Goal: Task Accomplishment & Management: Manage account settings

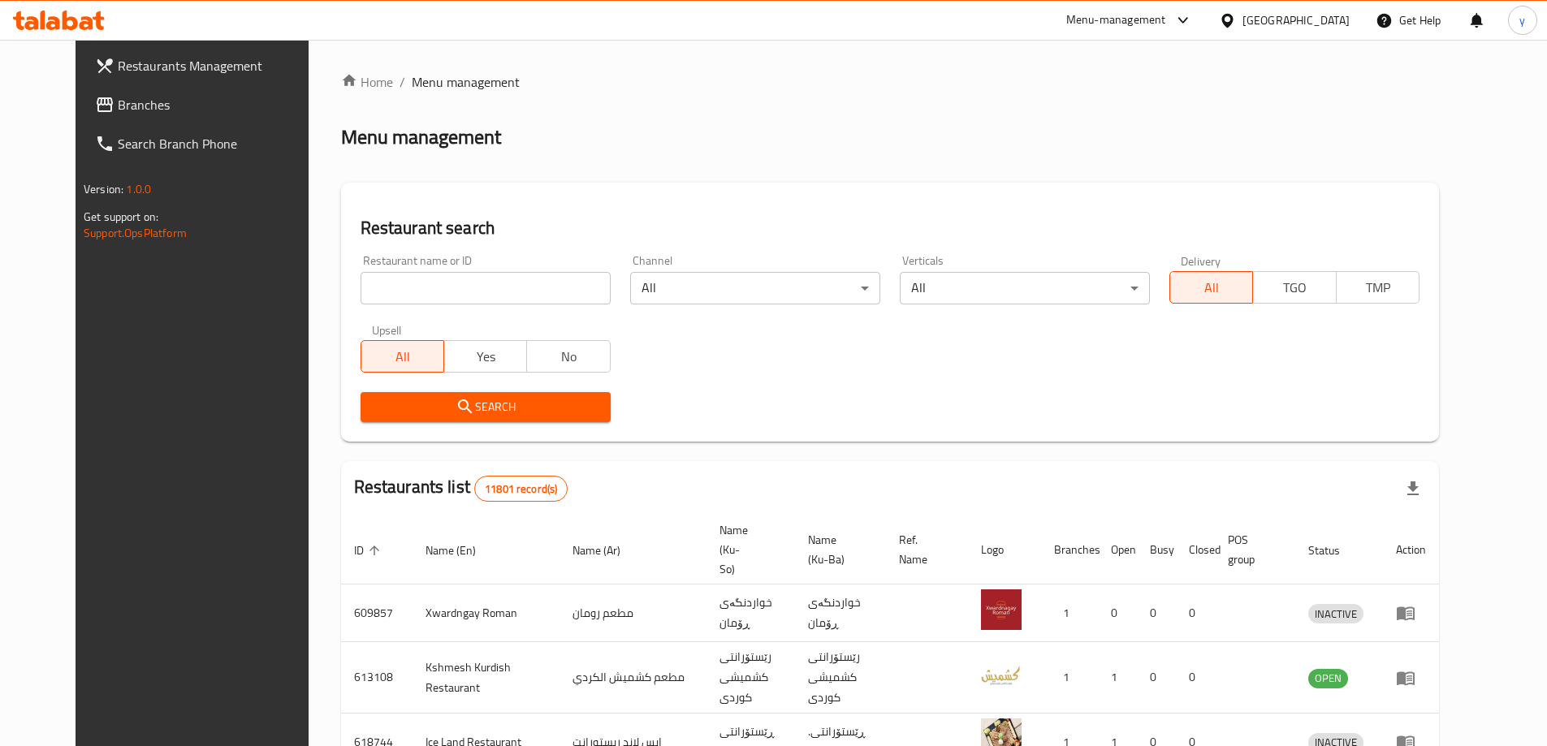
click at [127, 98] on span "Branches" at bounding box center [219, 104] width 203 height 19
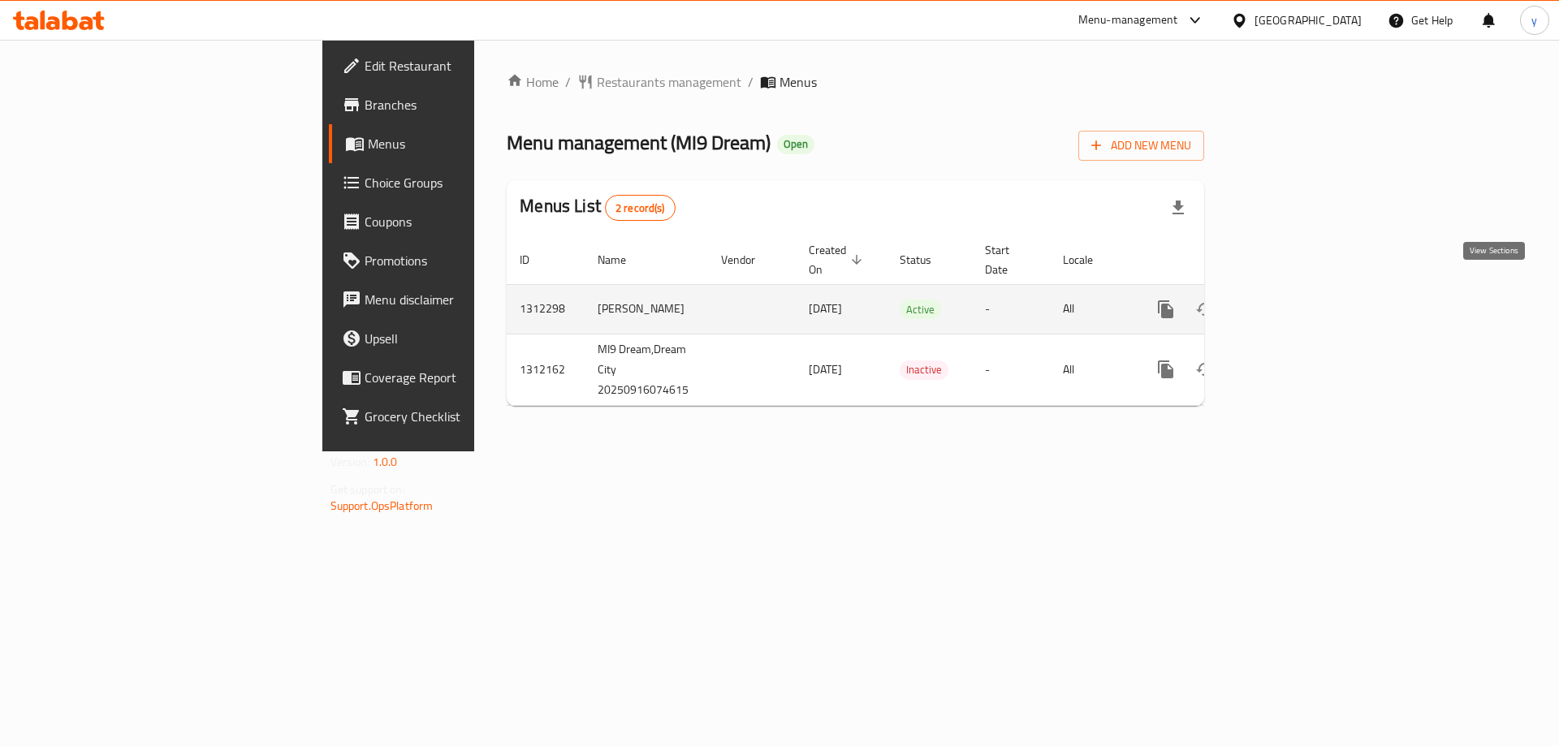
click at [1293, 300] on icon "enhanced table" at bounding box center [1282, 309] width 19 height 19
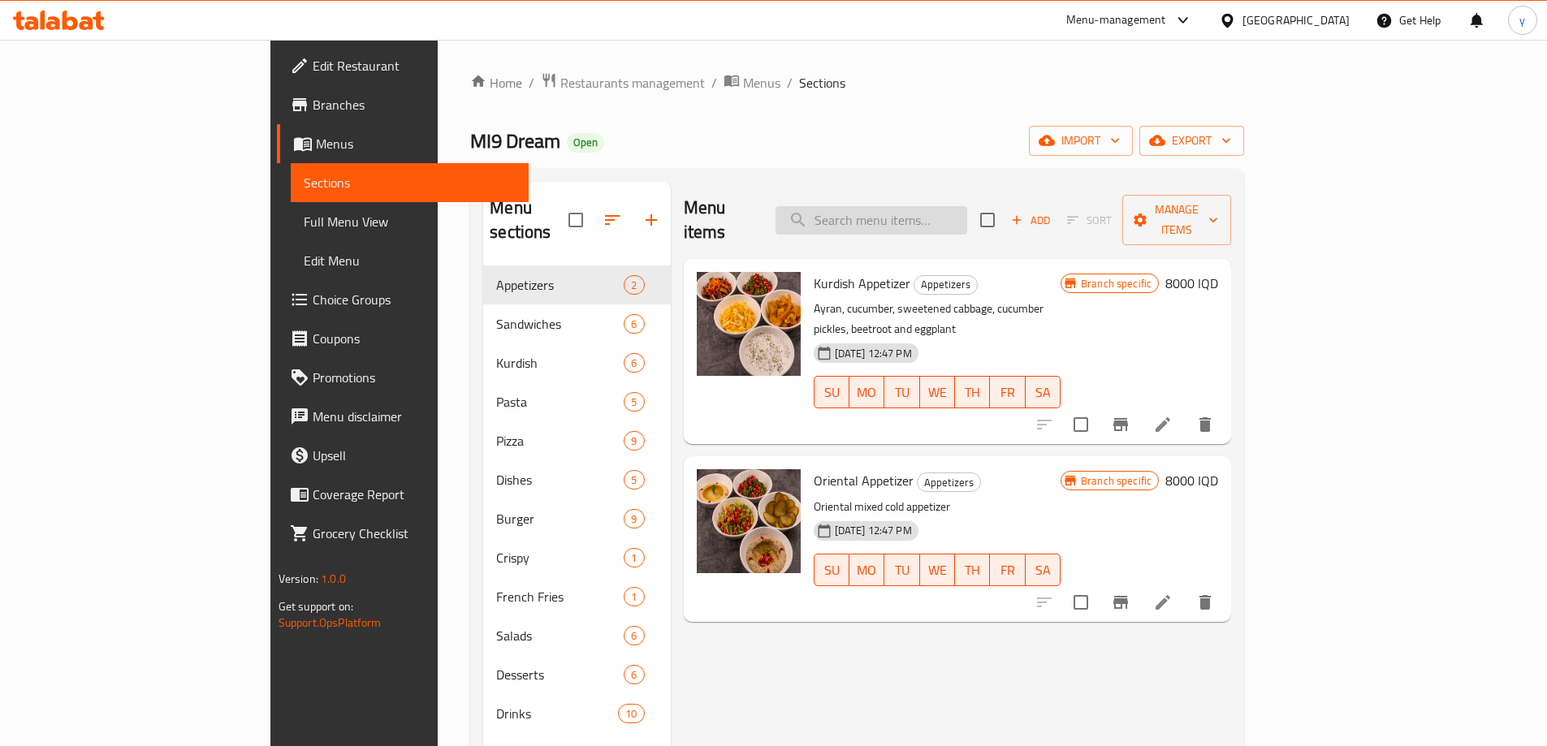
click at [934, 206] on input "search" at bounding box center [871, 220] width 192 height 28
paste input "[PERSON_NAME]"
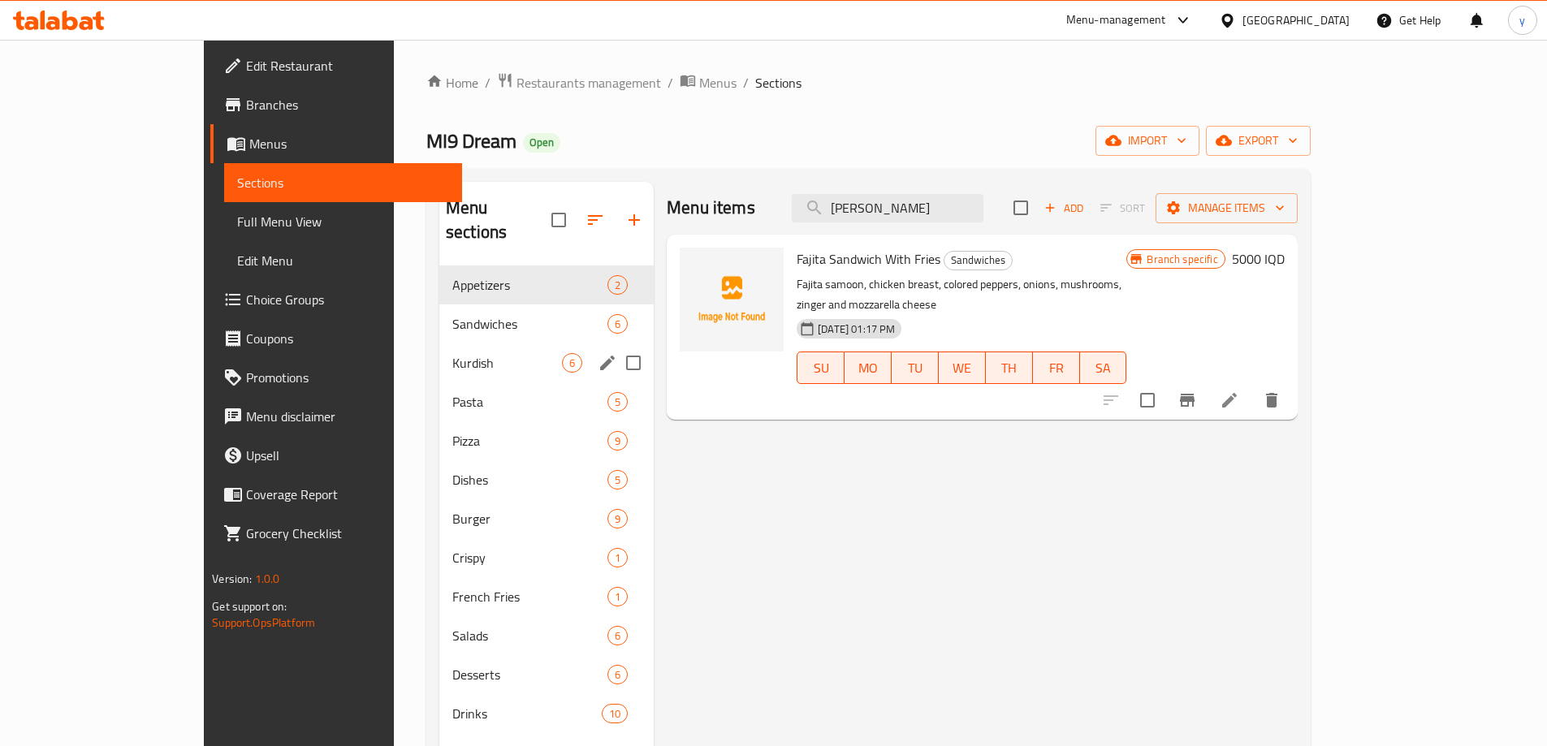
type input "[PERSON_NAME]"
click at [459, 343] on div "Kurdish 6" at bounding box center [546, 362] width 214 height 39
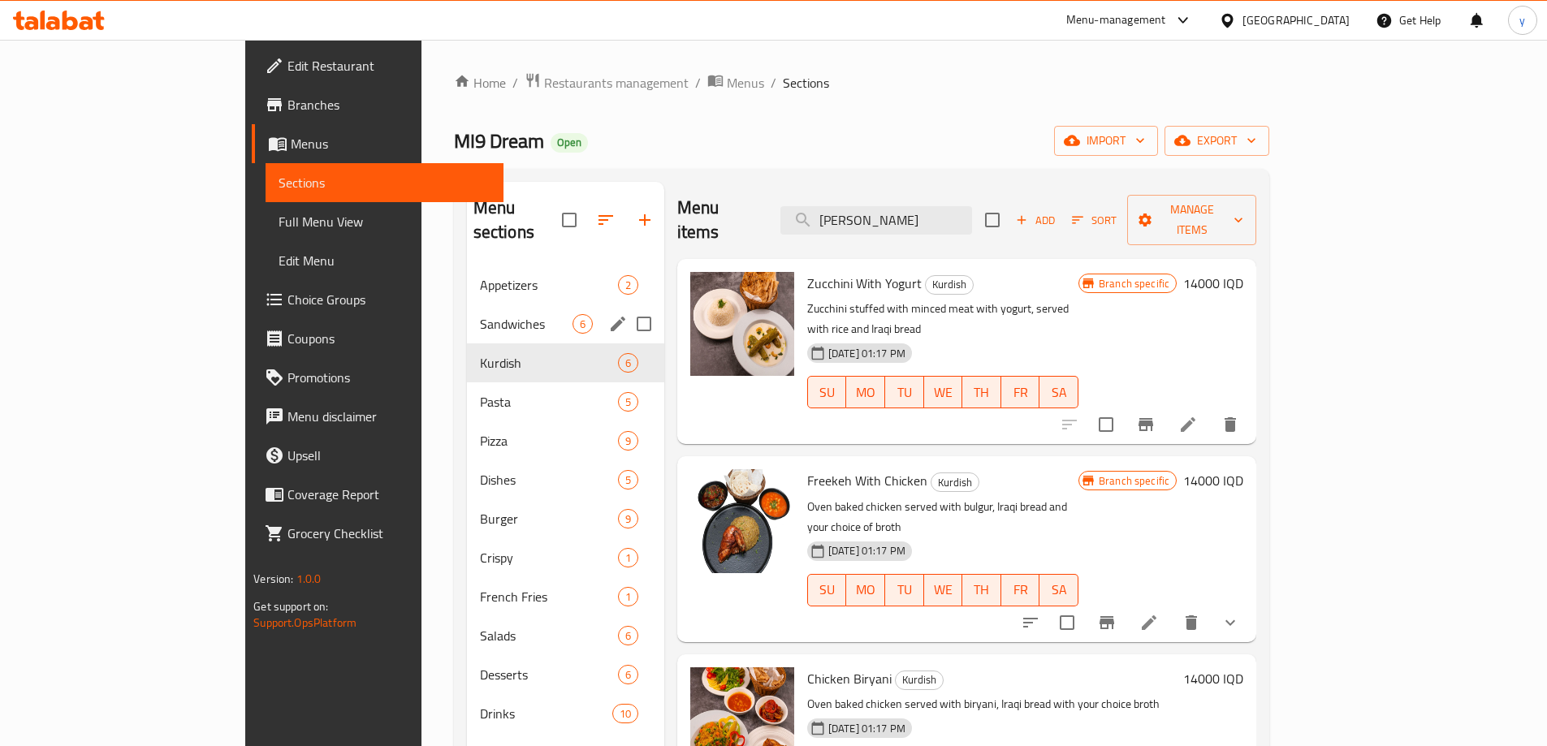
click at [480, 314] on span "Sandwiches" at bounding box center [526, 323] width 93 height 19
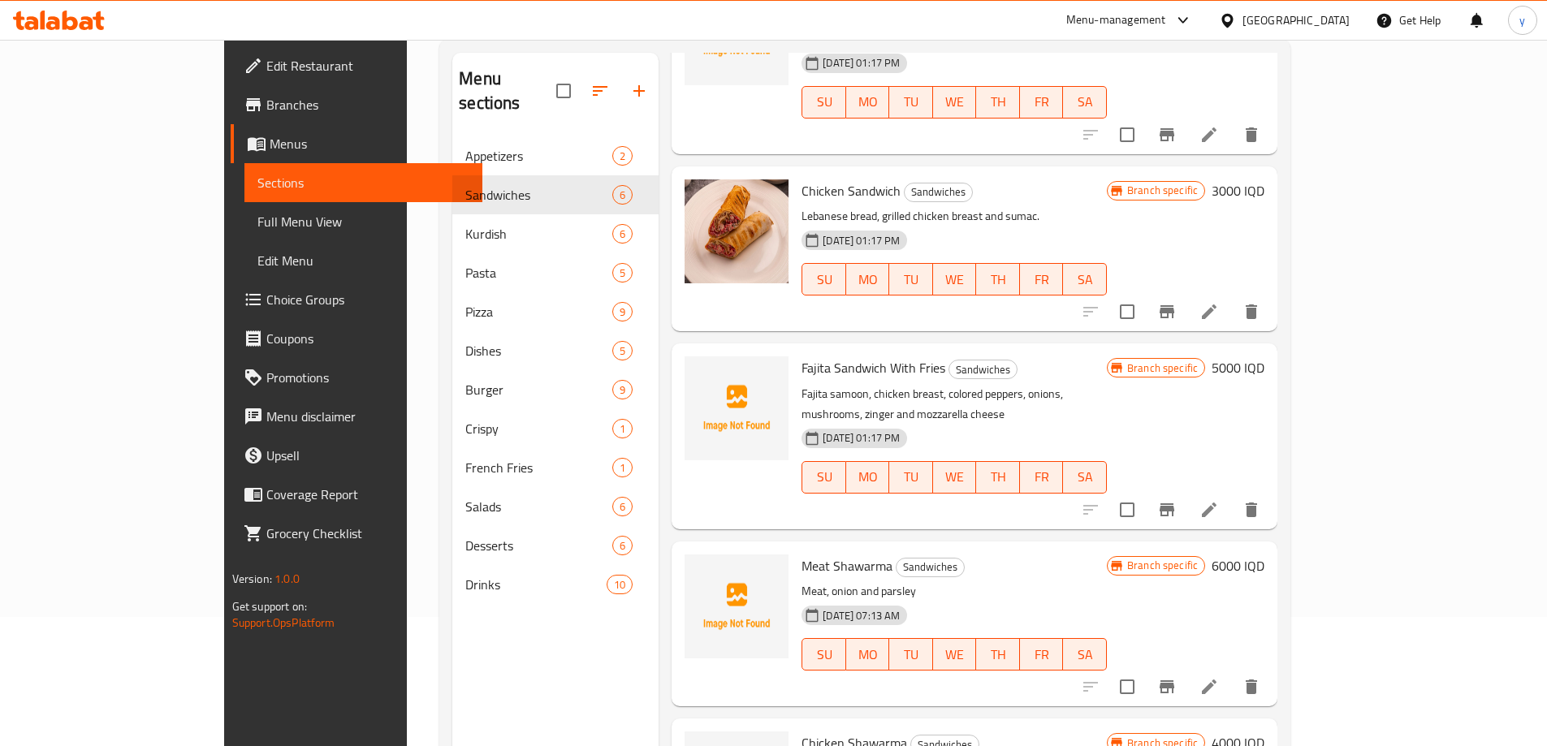
scroll to position [227, 0]
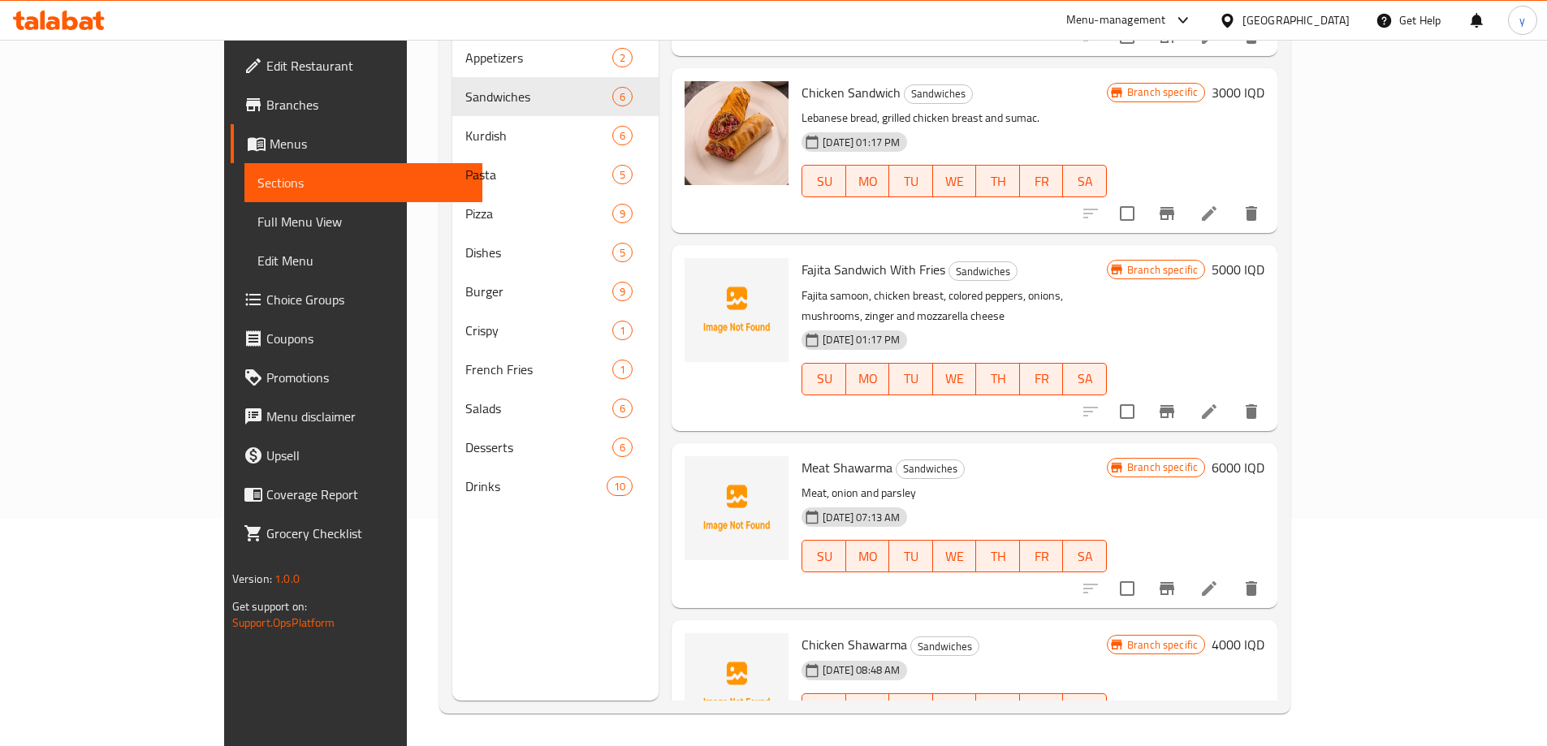
click at [1264, 258] on h6 "5000 IQD" at bounding box center [1238, 269] width 53 height 23
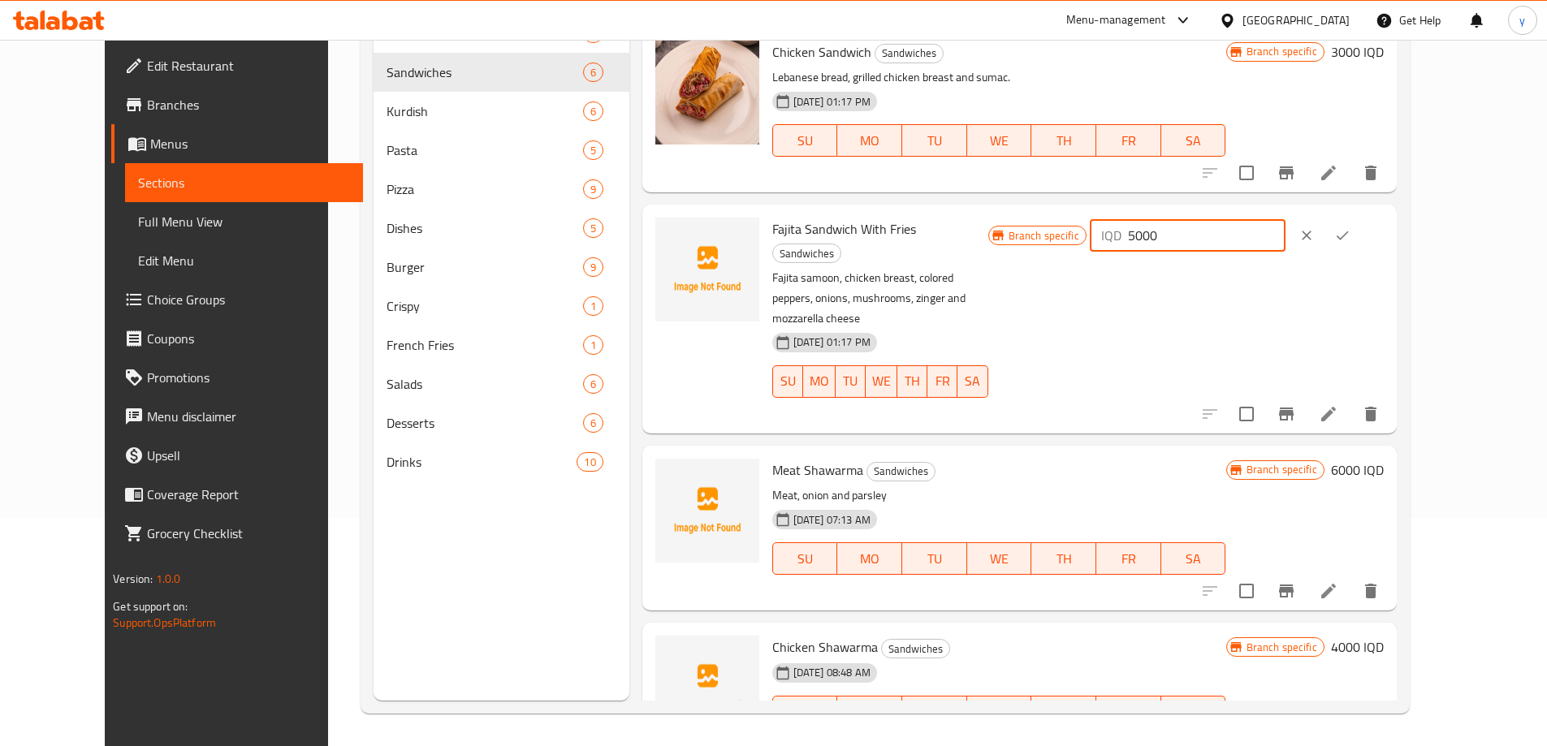
click at [1269, 232] on input "5000" at bounding box center [1207, 235] width 158 height 32
paste input "6"
type input "6000"
click at [1350, 234] on icon "ok" at bounding box center [1342, 235] width 16 height 16
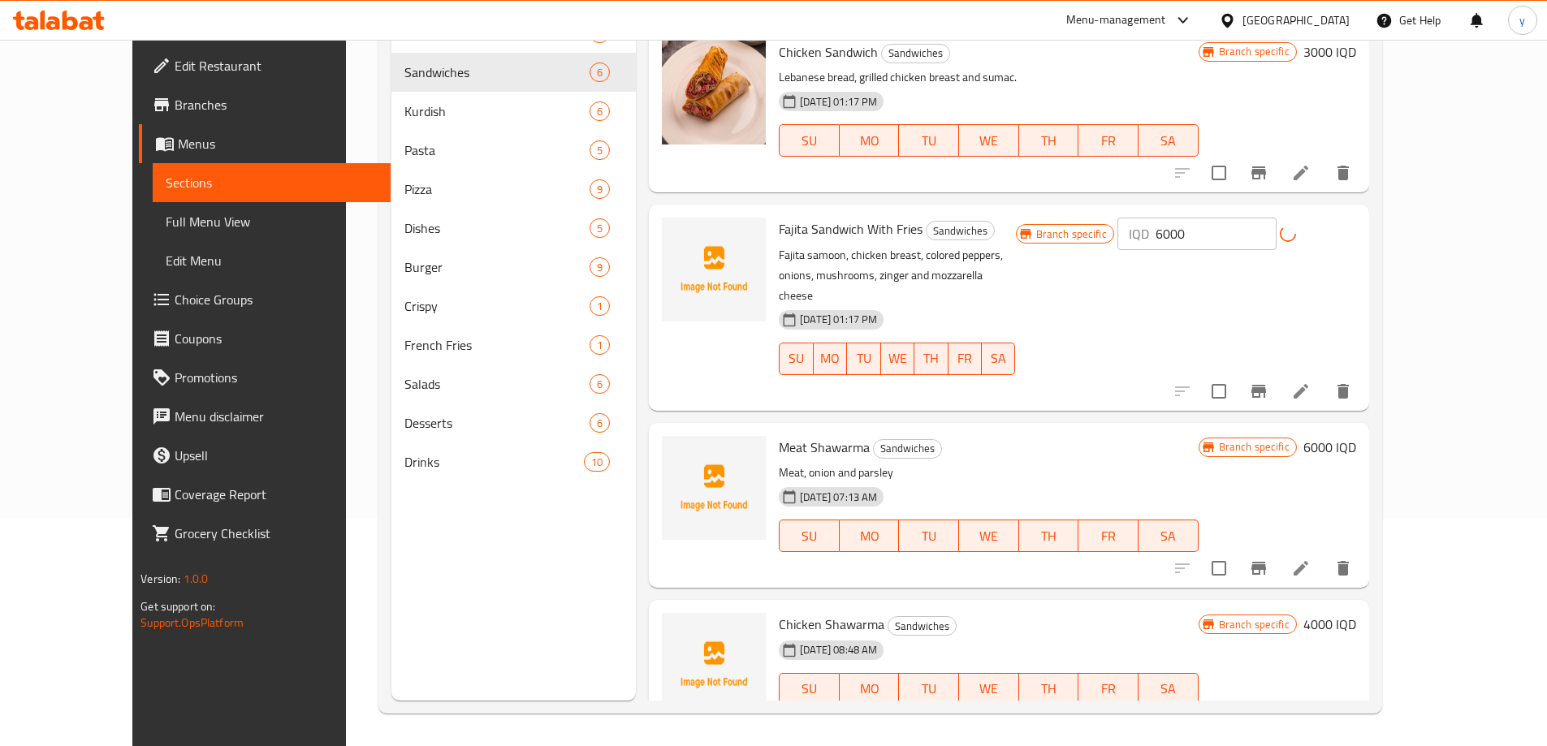
click at [1367, 372] on div "Menu items Fajita Sandwich Add Sort Manage items Tawook Sandwich Sandwiches Pan…" at bounding box center [1002, 328] width 733 height 746
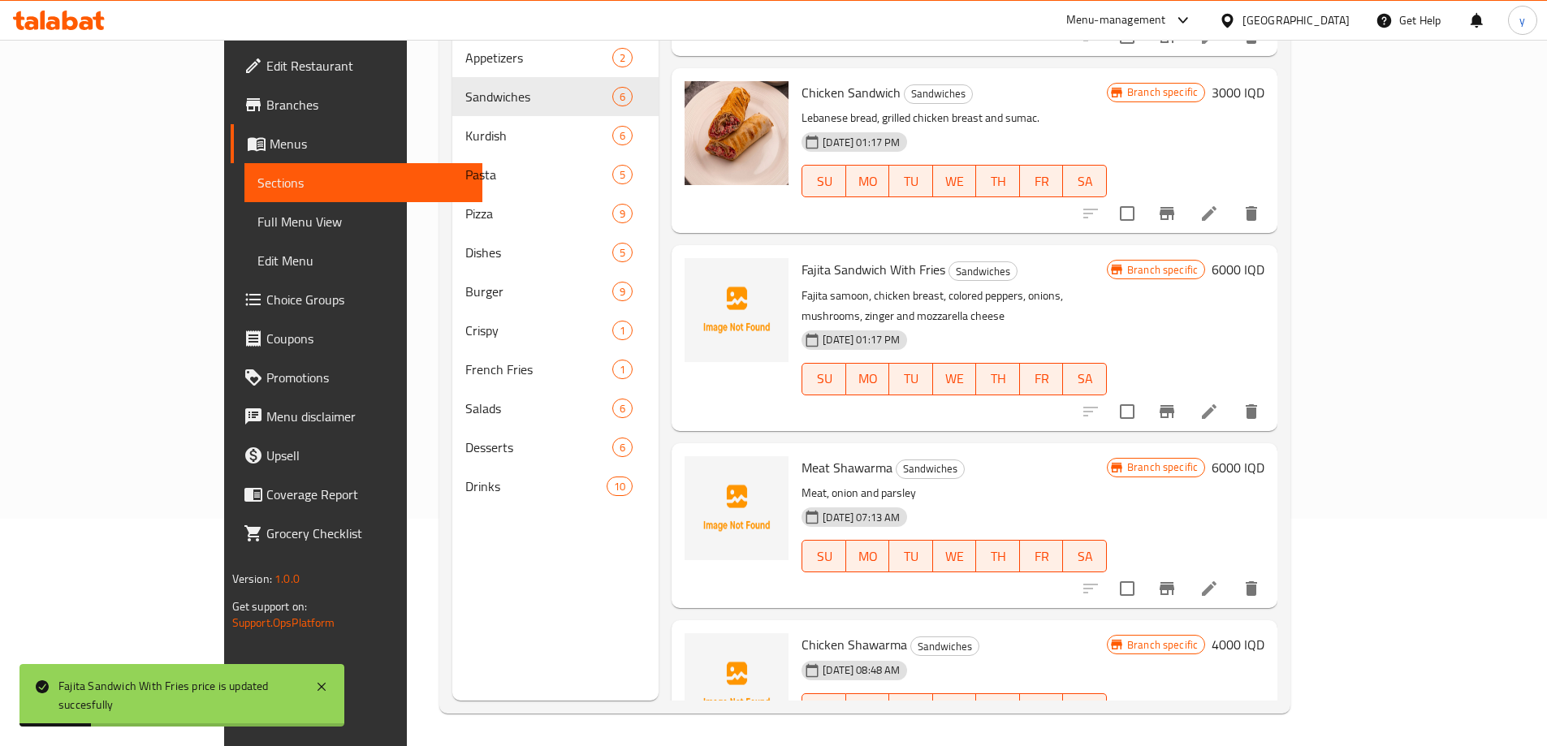
click at [1177, 402] on icon "Branch-specific-item" at bounding box center [1166, 411] width 19 height 19
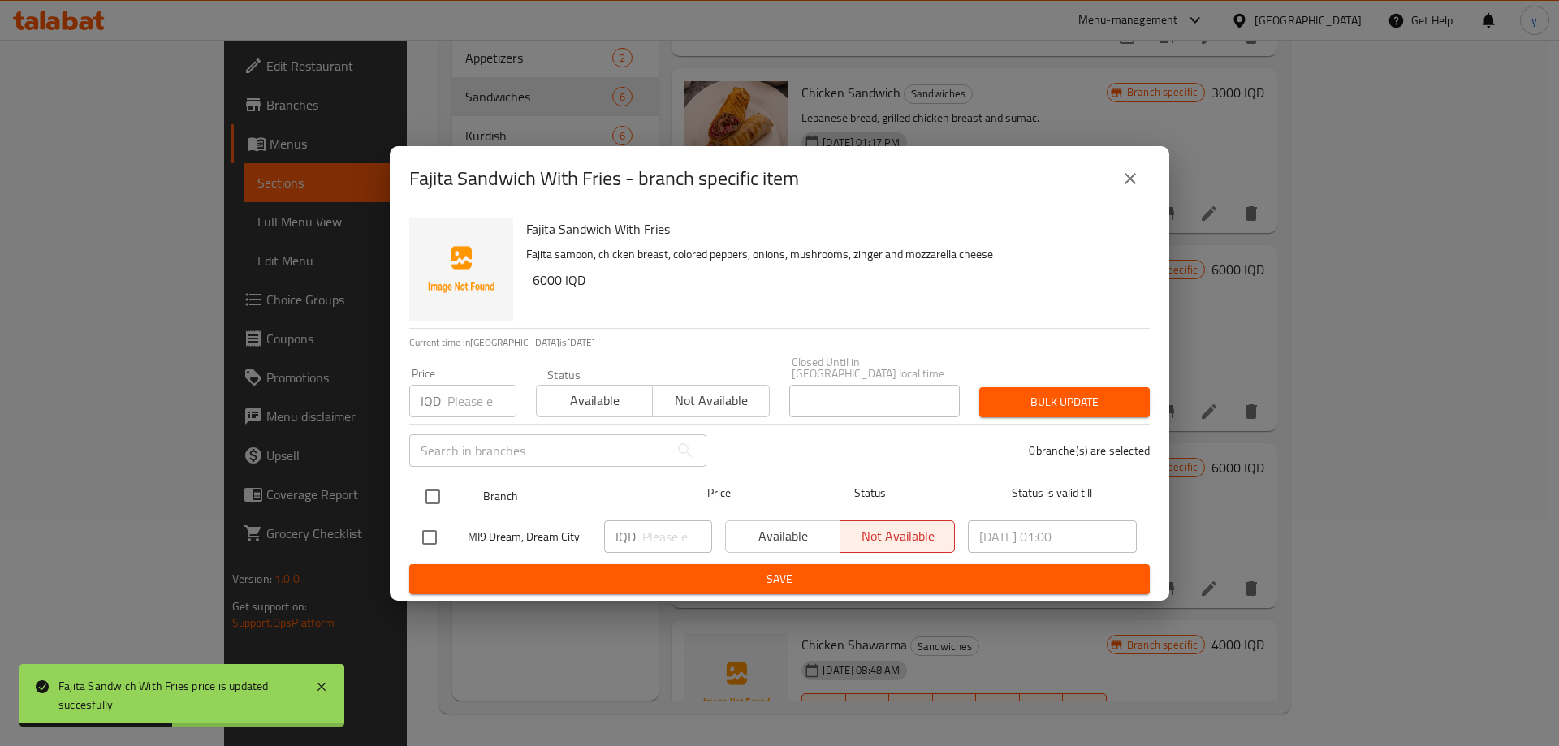
click at [442, 480] on input "checkbox" at bounding box center [433, 497] width 34 height 34
checkbox input "true"
click at [642, 514] on div "IQD ​" at bounding box center [658, 537] width 121 height 47
click at [651, 521] on input "number" at bounding box center [677, 537] width 70 height 32
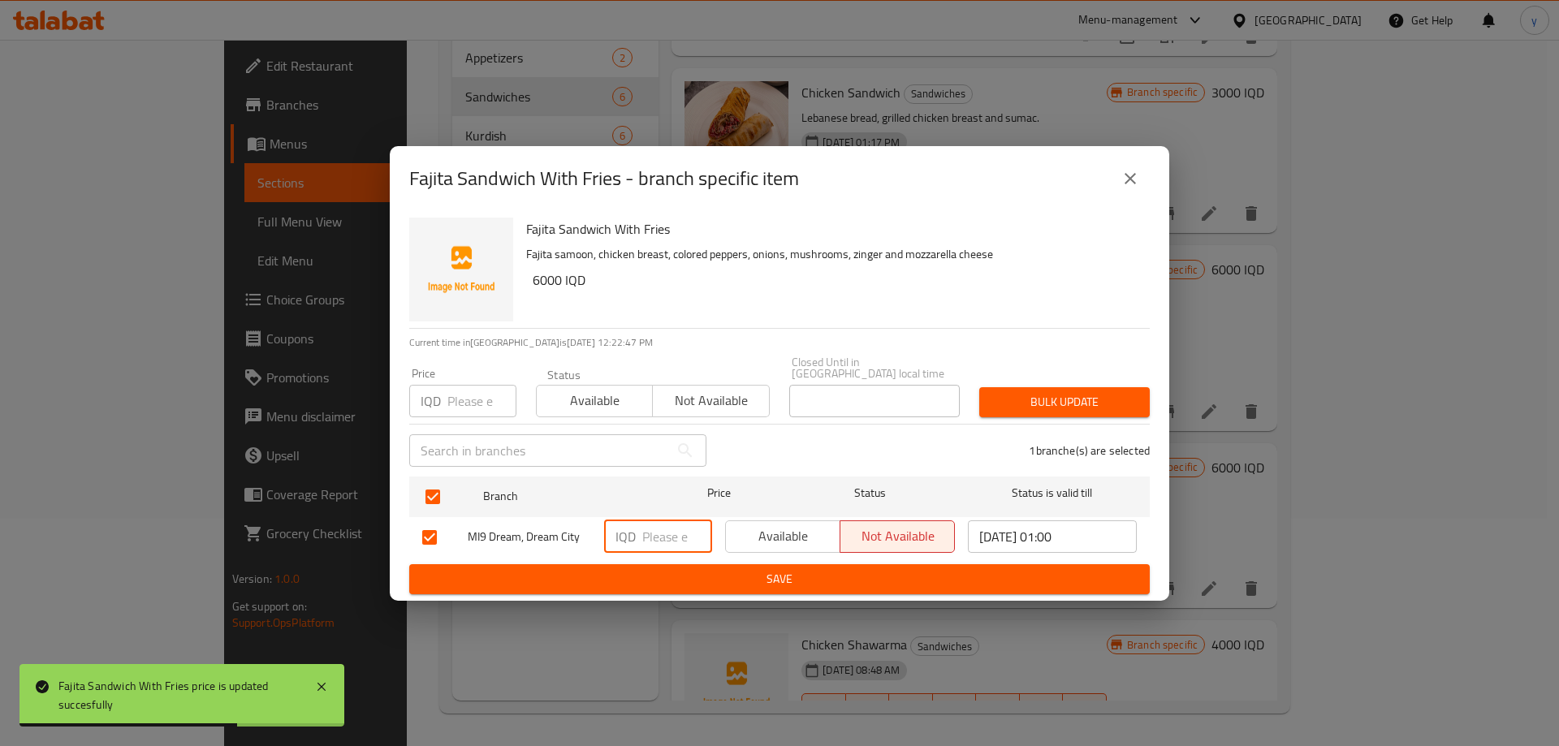
paste input "6000"
type input "6000"
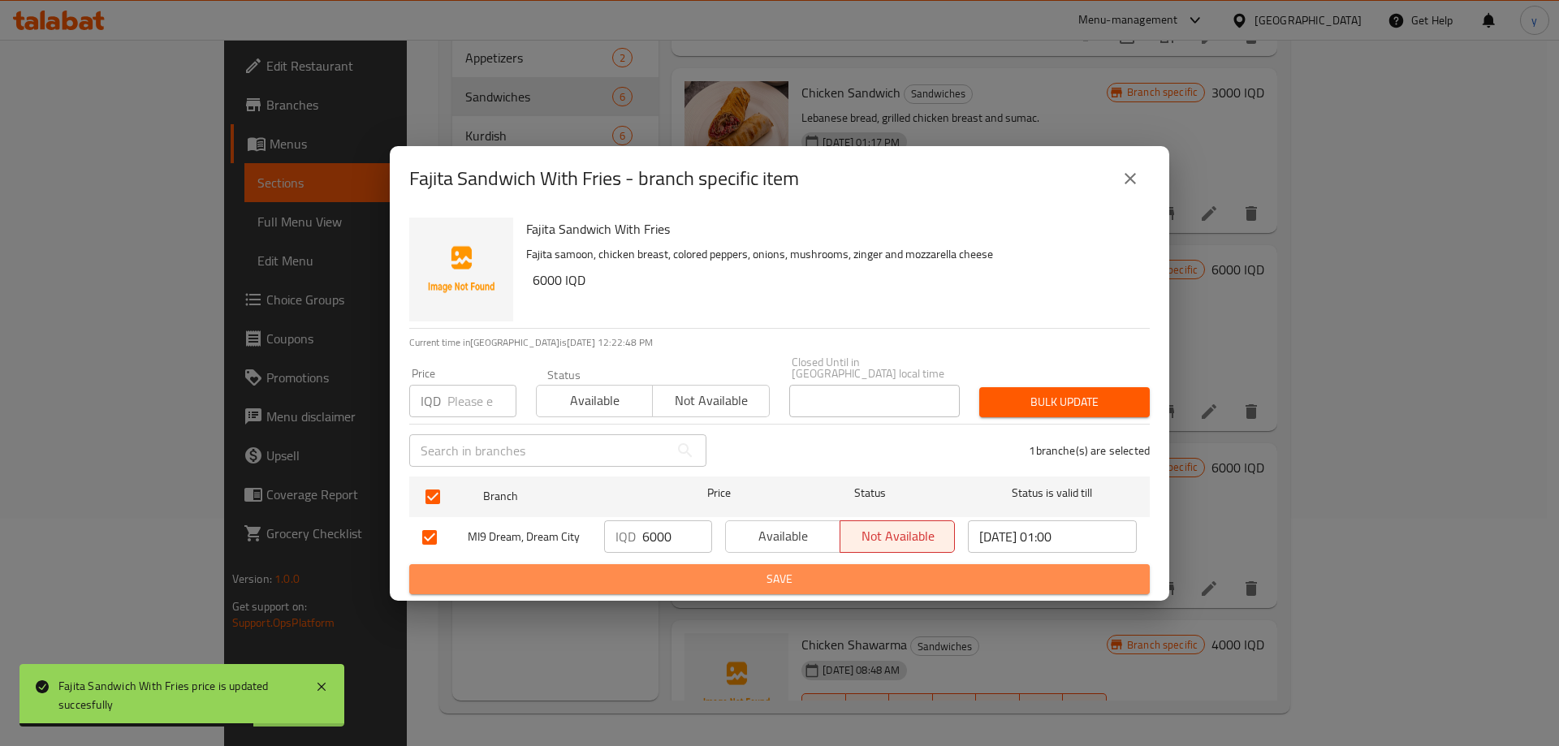
click at [669, 572] on span "Save" at bounding box center [779, 579] width 715 height 20
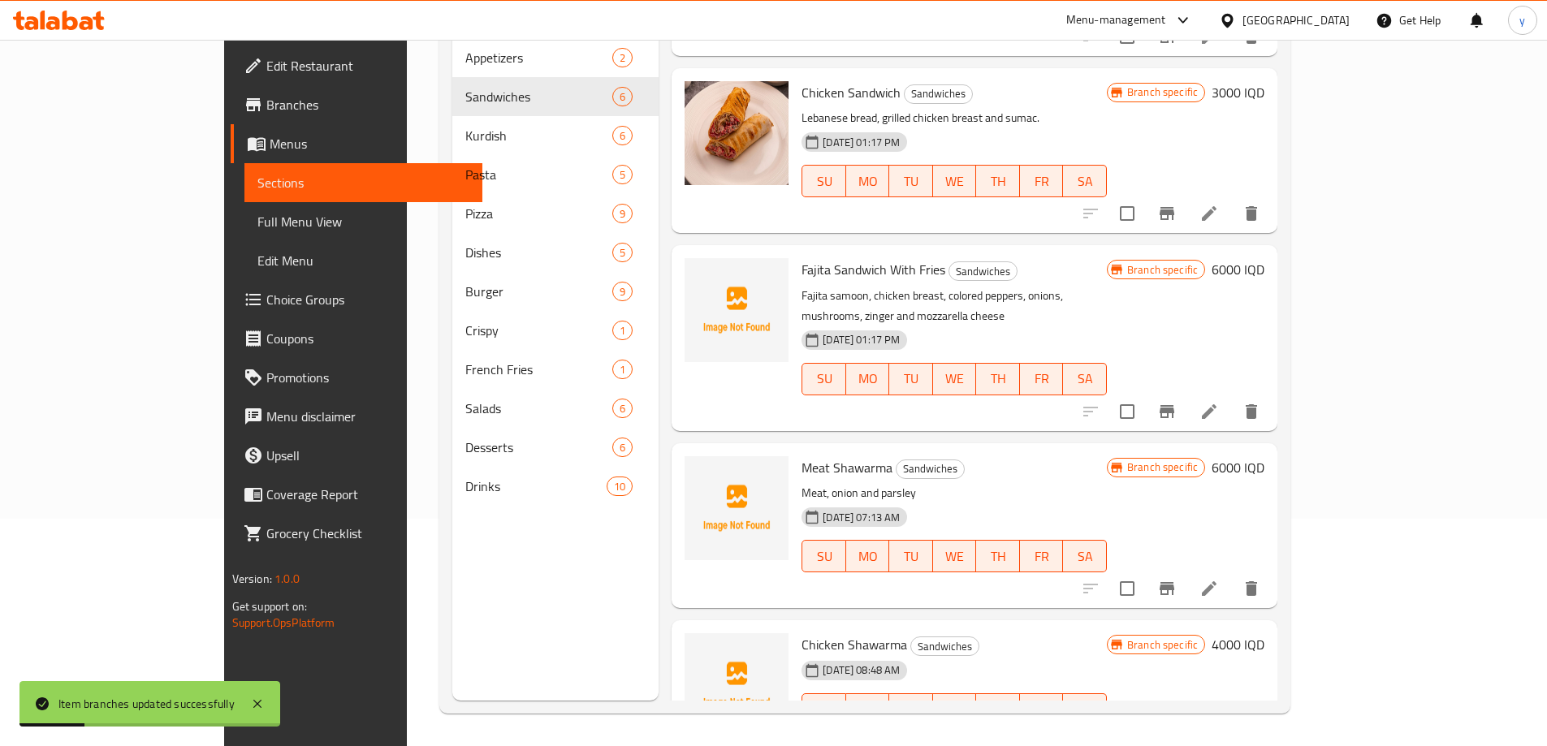
click at [801, 257] on span "Fajita Sandwich With Fries" at bounding box center [873, 269] width 144 height 24
copy h6 "Fajita Sandwich With Fries"
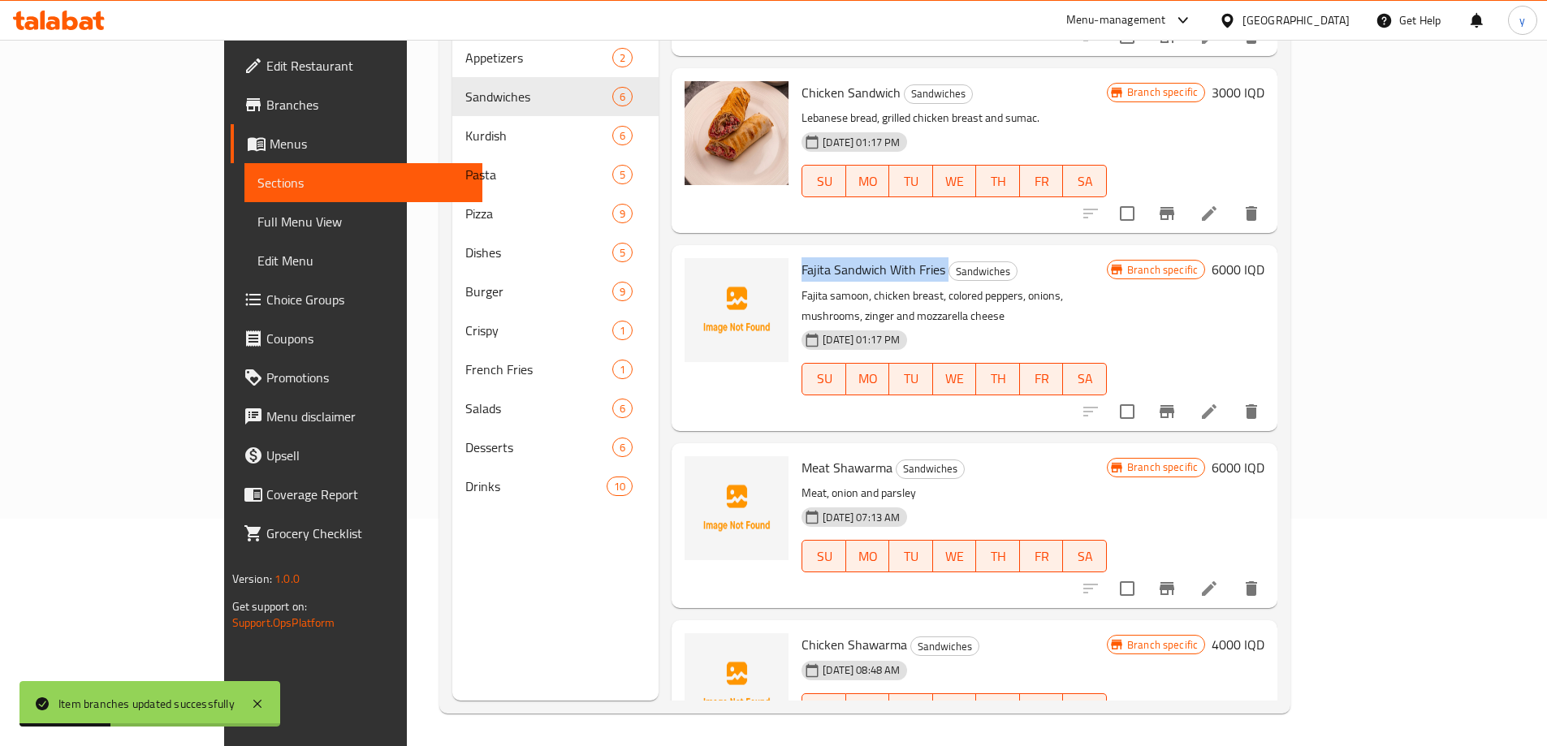
click at [257, 222] on span "Full Menu View" at bounding box center [363, 221] width 212 height 19
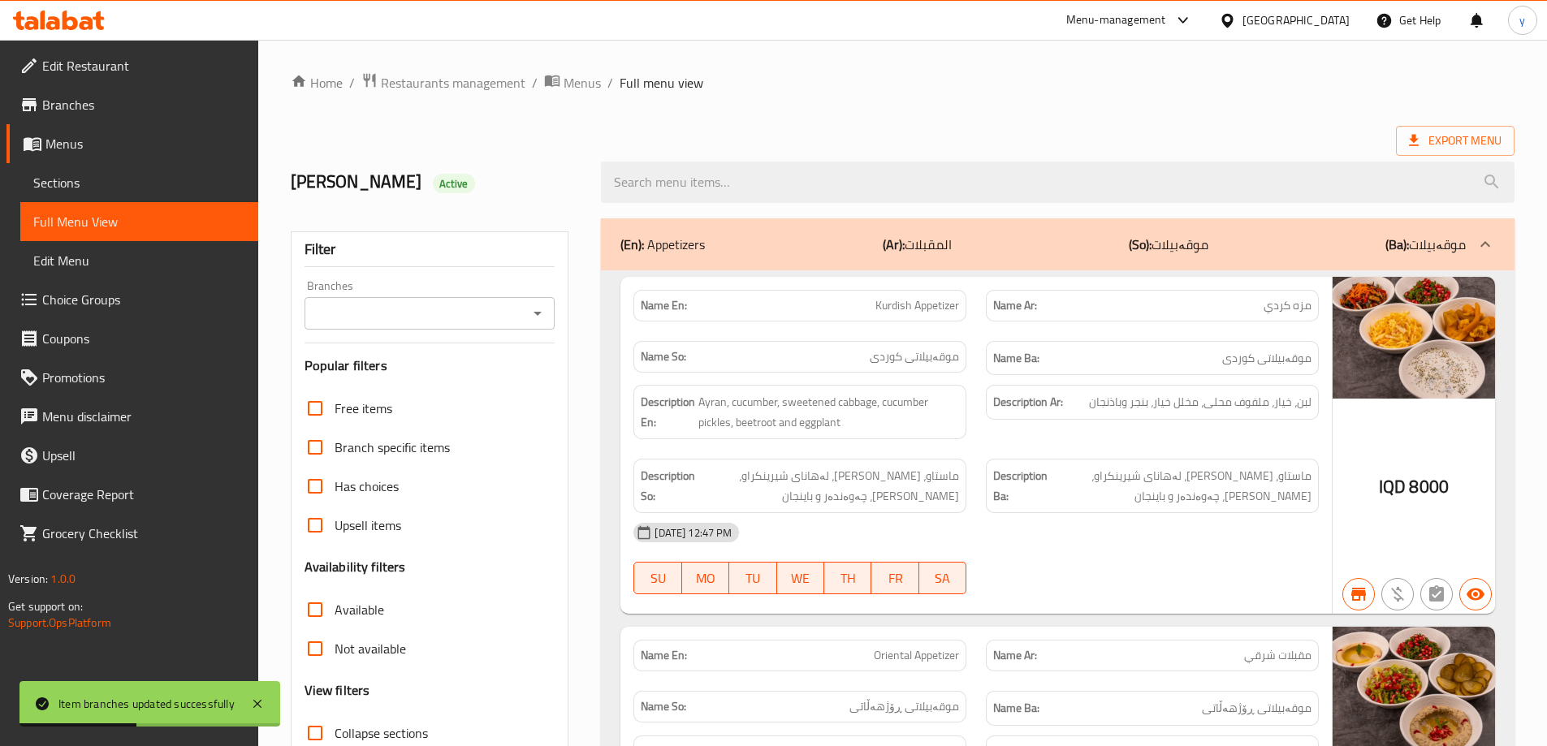
click at [817, 157] on div at bounding box center [1057, 182] width 933 height 61
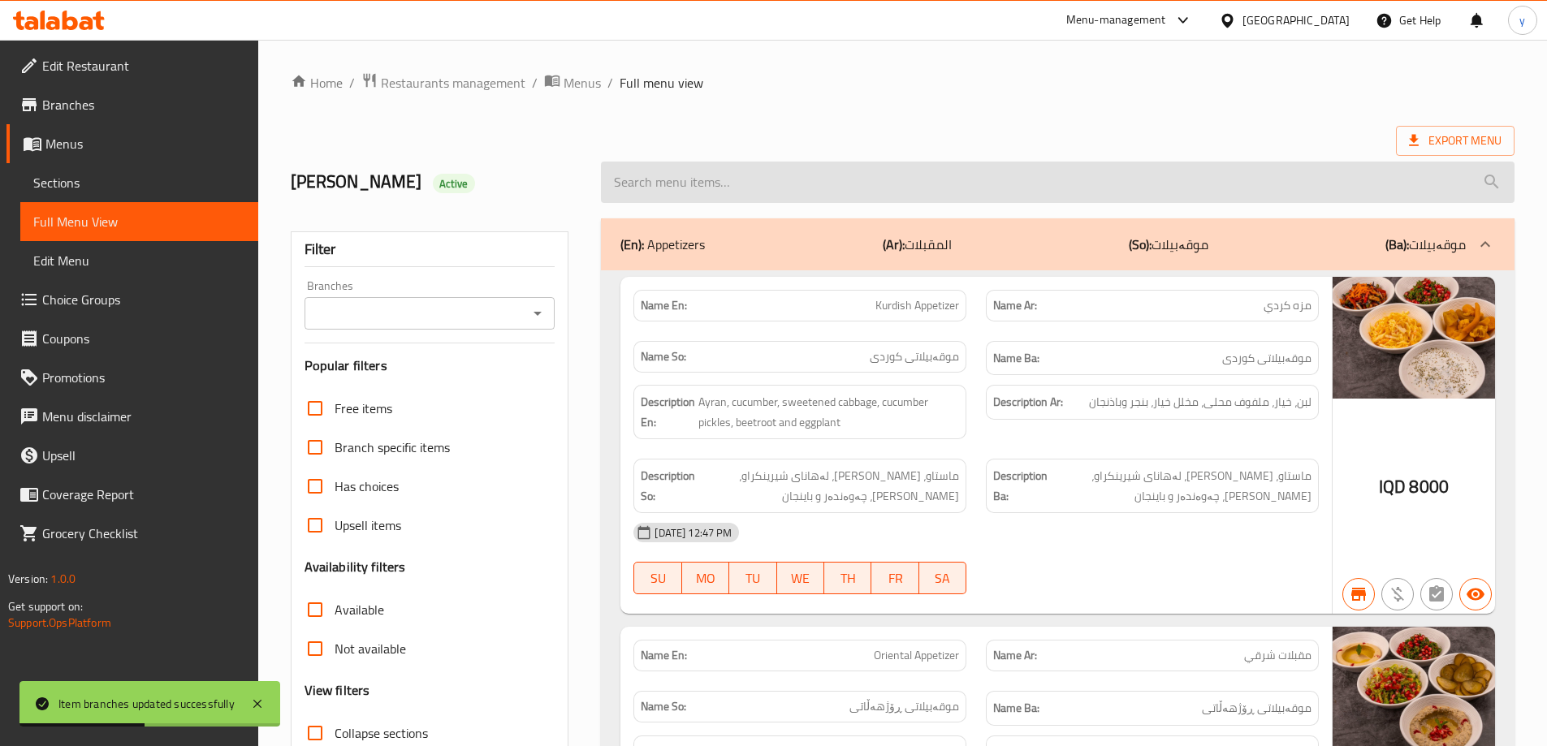
click at [817, 171] on input "search" at bounding box center [1058, 182] width 914 height 41
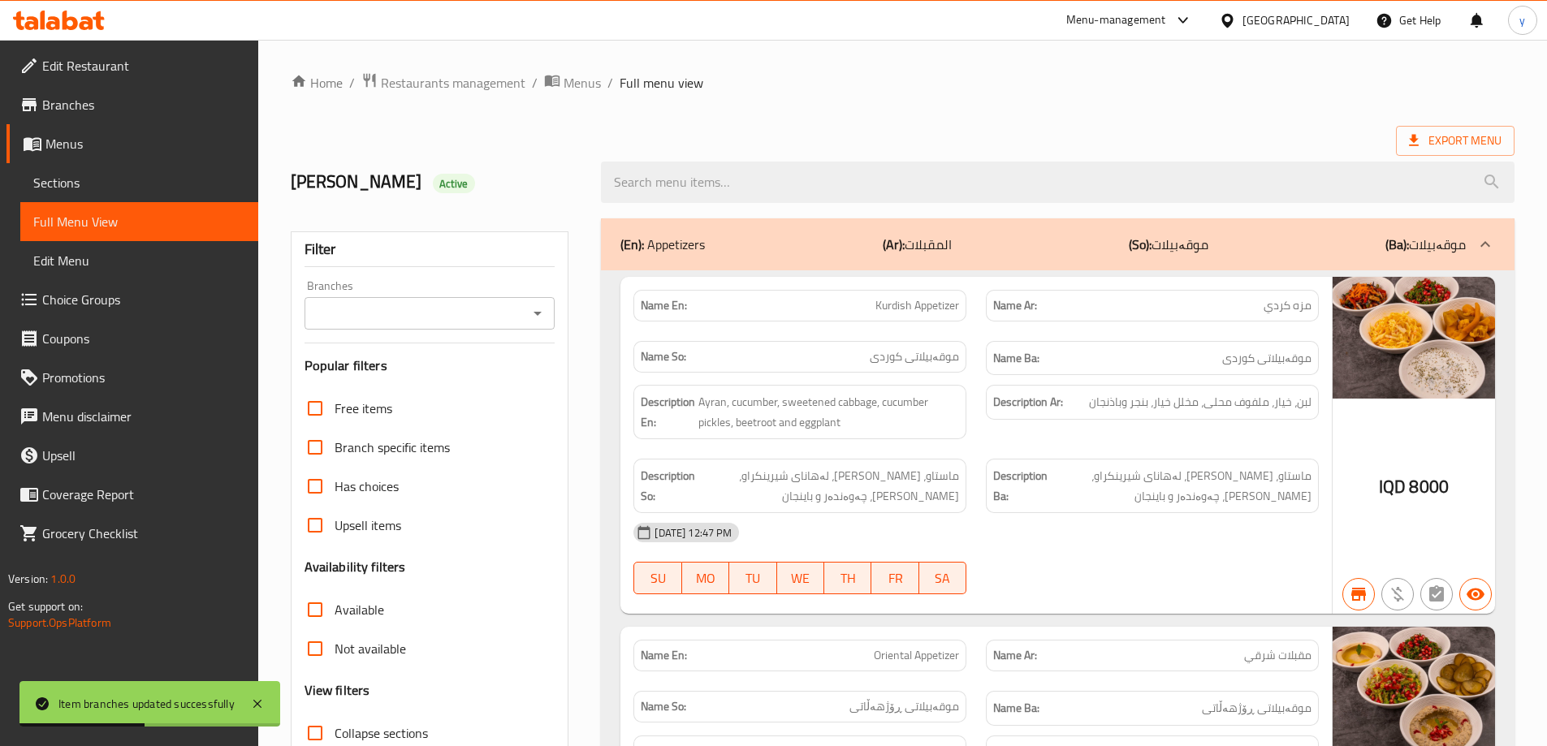
paste input "Fajita Sandwich With Fries"
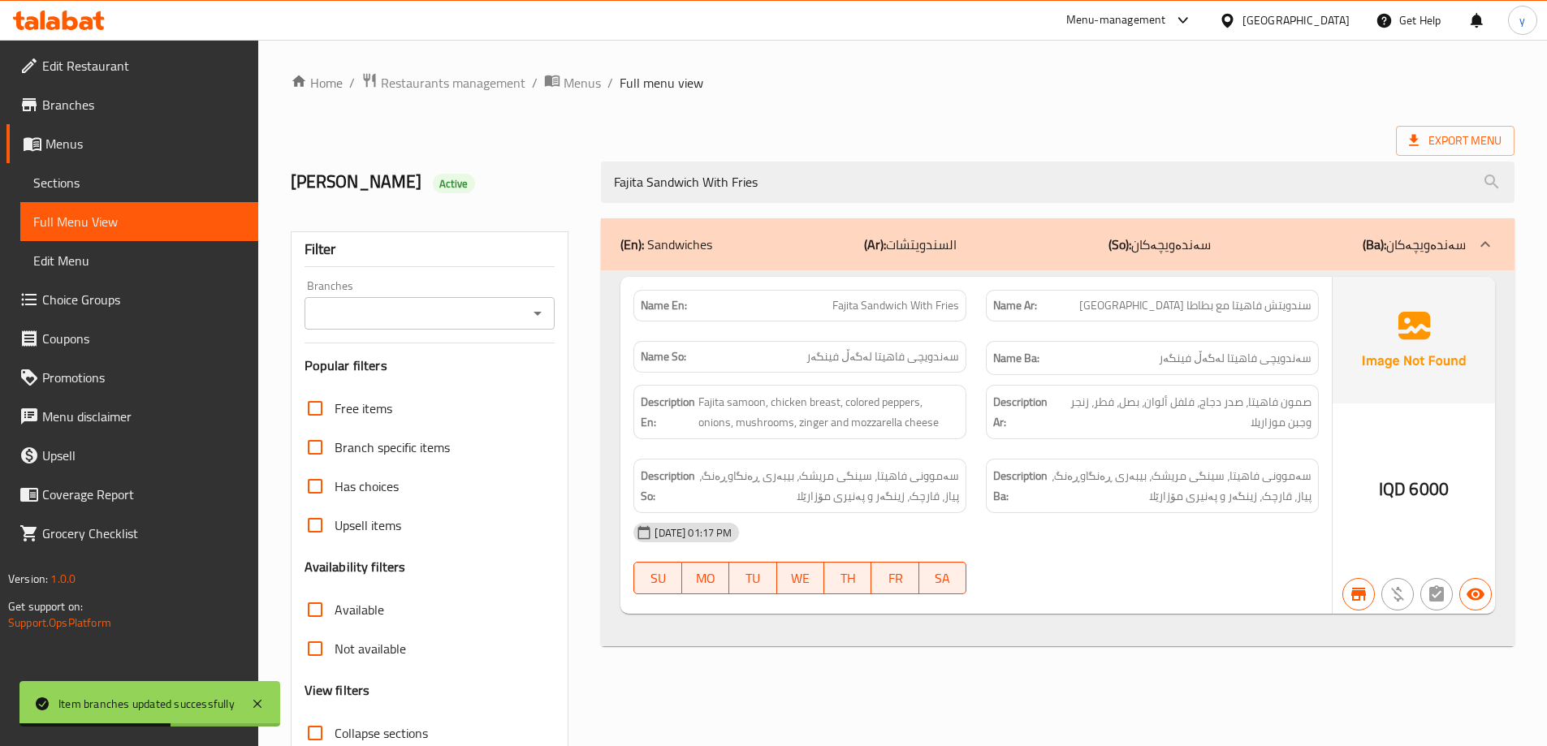
type input "Fajita Sandwich With Fries"
click at [523, 313] on input "Branches" at bounding box center [416, 313] width 214 height 23
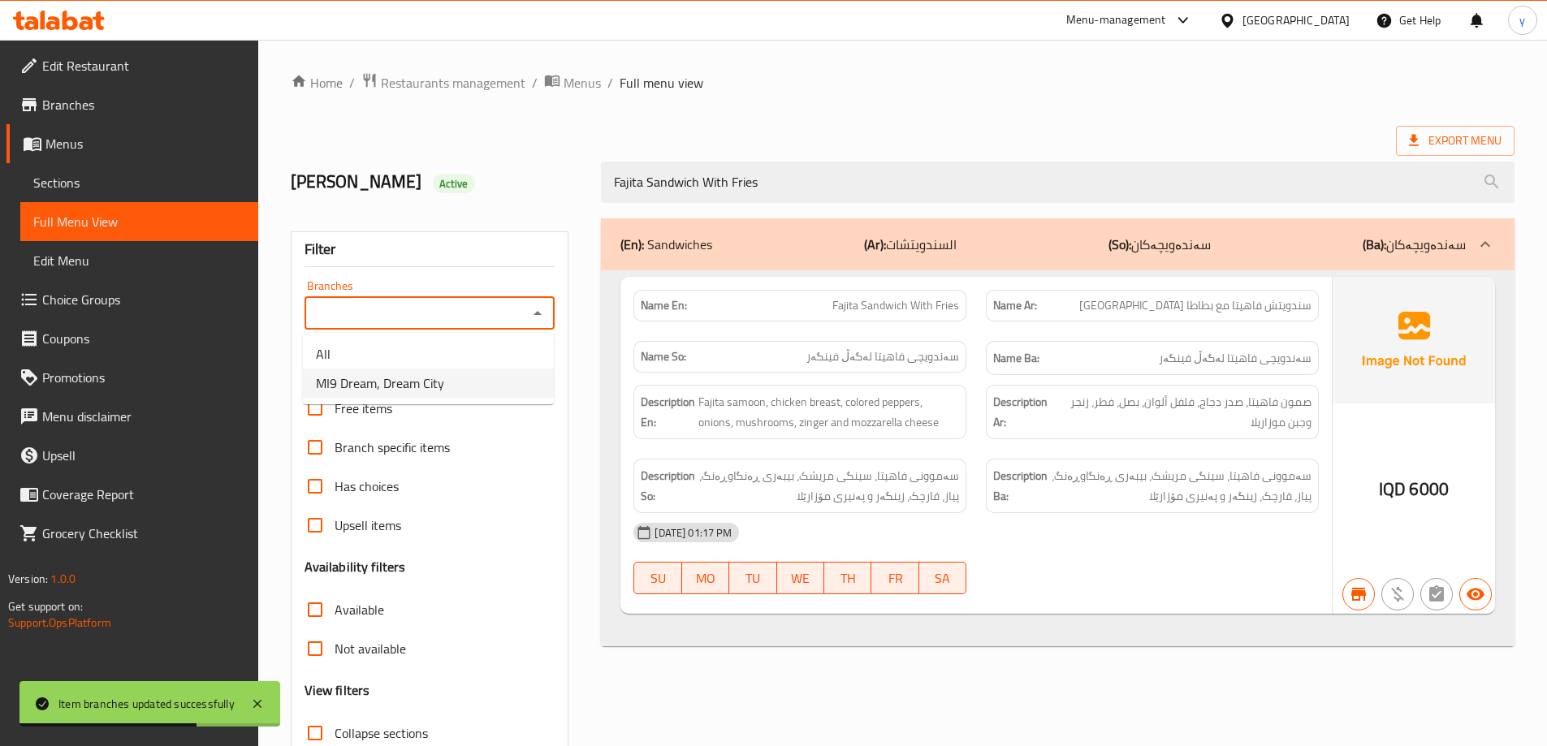
click at [486, 369] on li "MI9 Dream, Dream City" at bounding box center [428, 383] width 251 height 29
type input "MI9 Dream, Dream City"
click at [756, 309] on p "Name En: [PERSON_NAME] With Fries" at bounding box center [800, 305] width 318 height 17
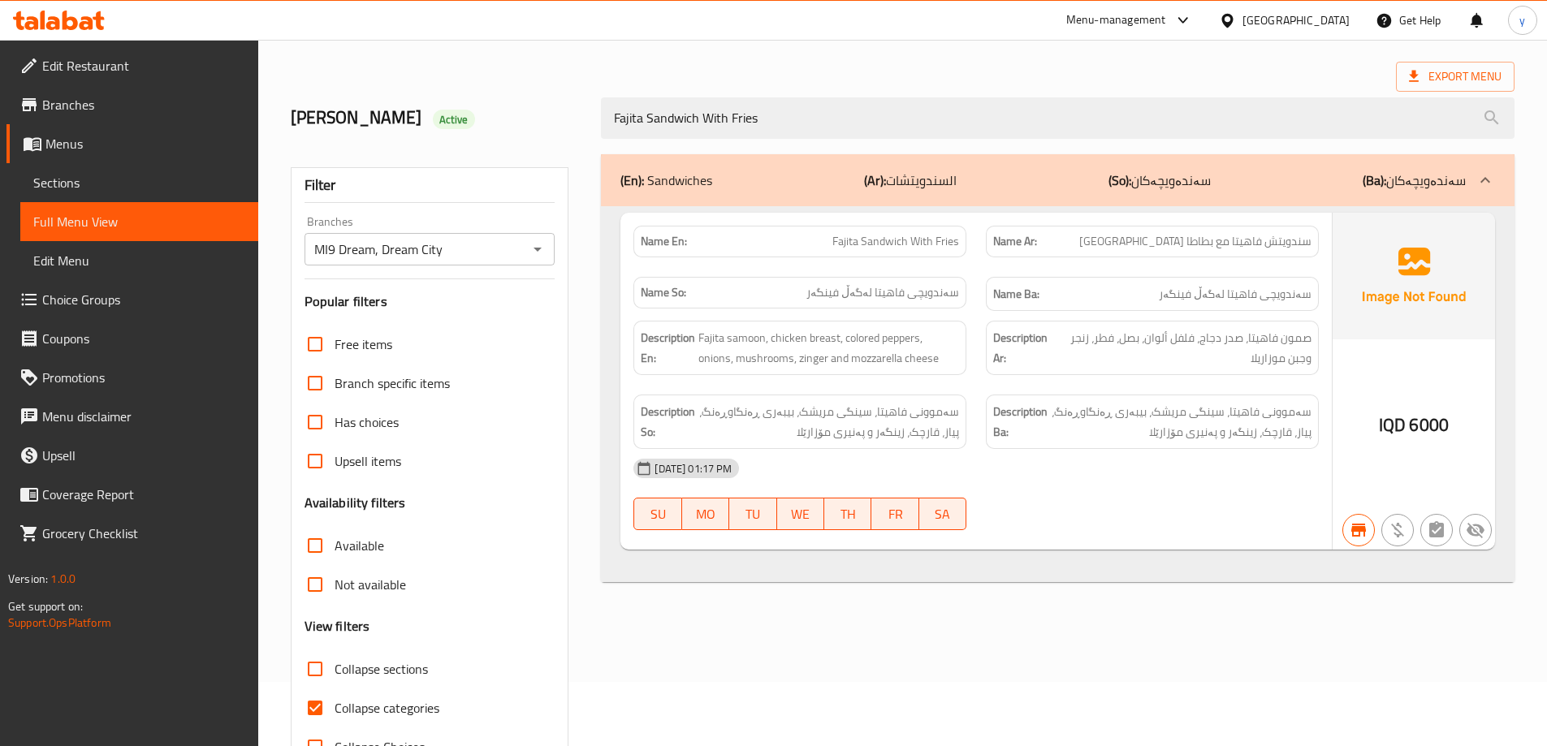
scroll to position [118, 0]
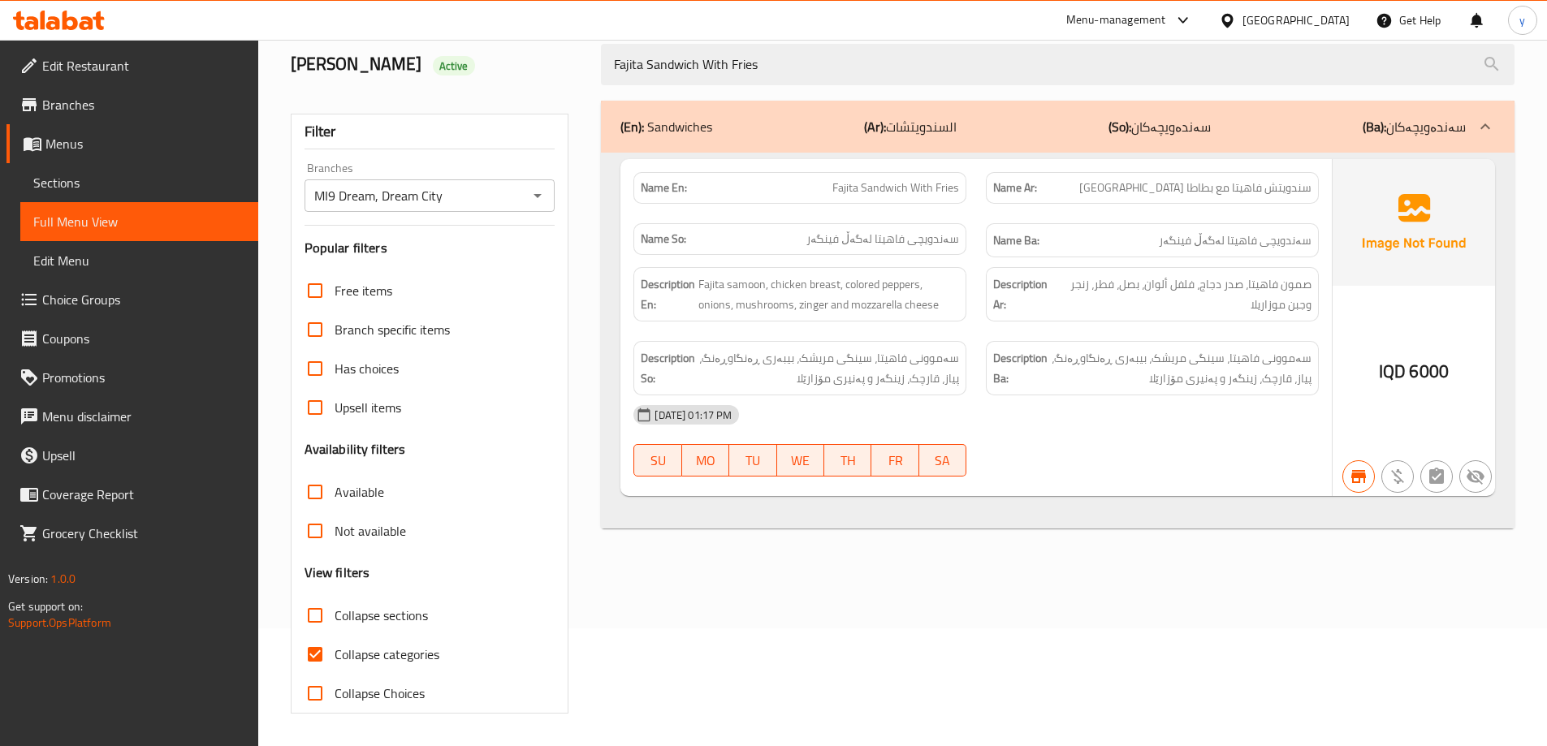
click at [326, 636] on input "Collapse categories" at bounding box center [315, 654] width 39 height 39
checkbox input "false"
click at [127, 112] on span "Branches" at bounding box center [143, 104] width 203 height 19
